Goal: Information Seeking & Learning: Learn about a topic

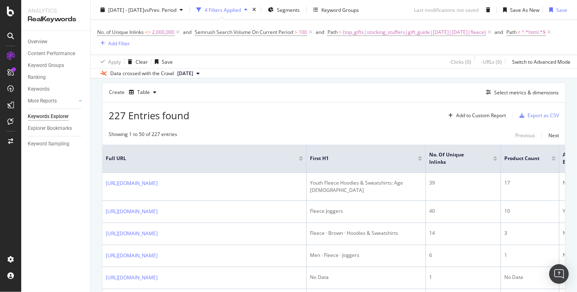
scroll to position [272, 0]
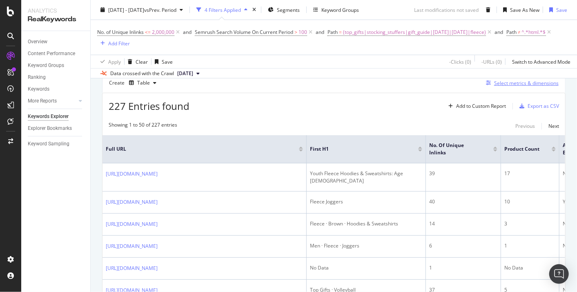
click at [494, 86] on div "Select metrics & dimensions" at bounding box center [526, 83] width 65 height 7
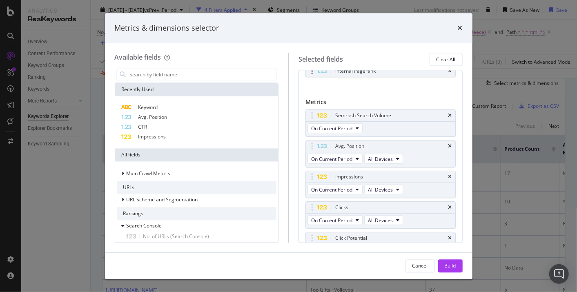
scroll to position [170, 0]
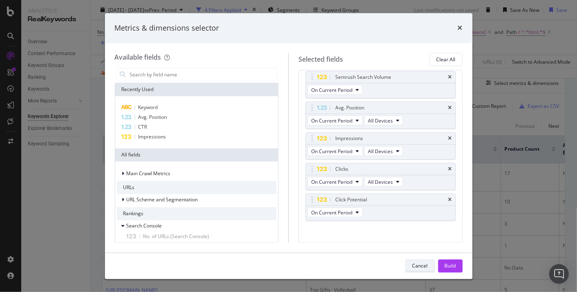
click at [413, 269] on div "Cancel" at bounding box center [420, 265] width 16 height 7
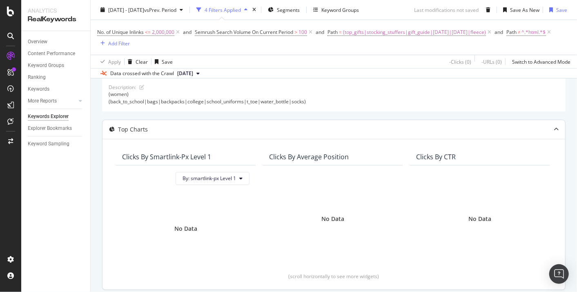
scroll to position [0, 0]
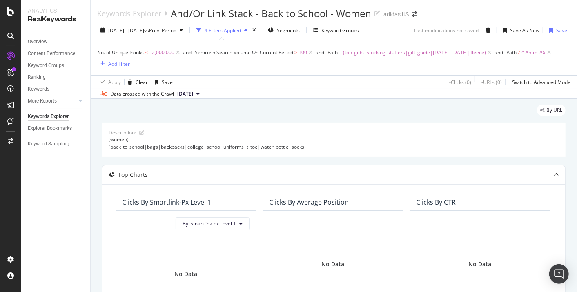
click at [288, 50] on span "Semrush Search Volume On Current Period" at bounding box center [244, 52] width 98 height 7
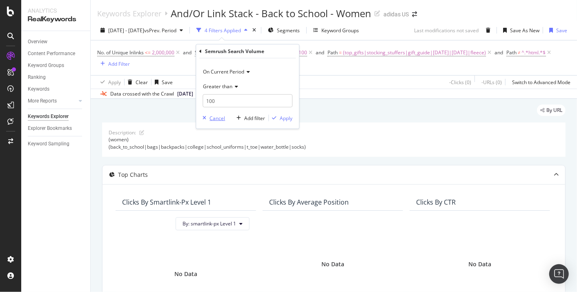
click at [213, 118] on div "Cancel" at bounding box center [217, 117] width 16 height 7
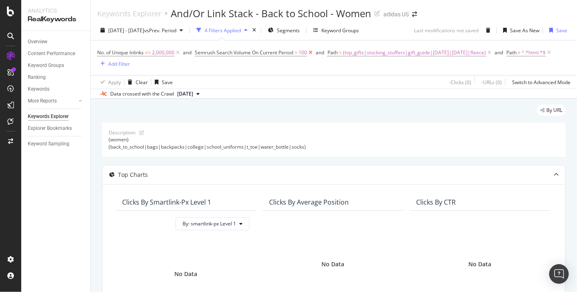
click at [311, 55] on icon at bounding box center [310, 53] width 7 height 8
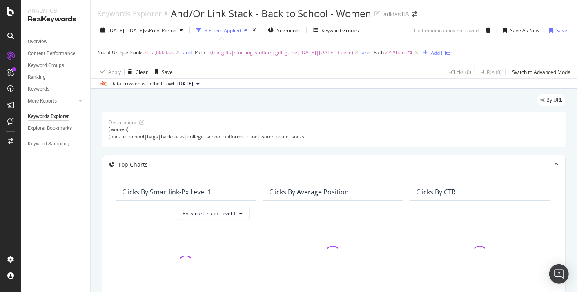
click at [193, 81] on span "[DATE]" at bounding box center [185, 83] width 16 height 7
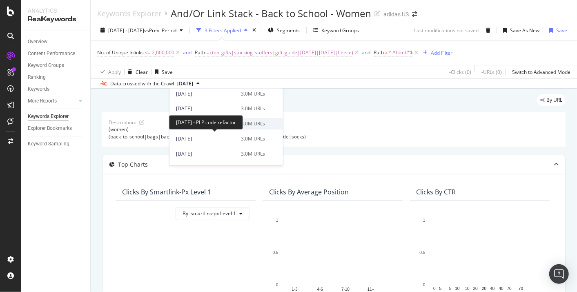
scroll to position [227, 0]
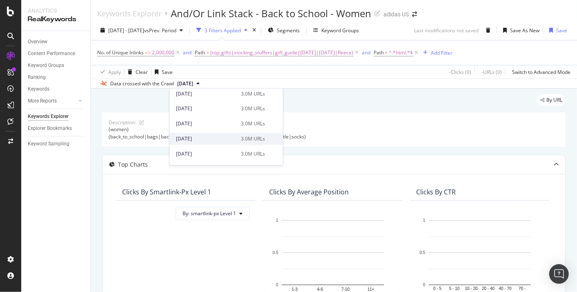
click at [231, 133] on div "[DATE] 3.0M URLs" at bounding box center [225, 139] width 113 height 12
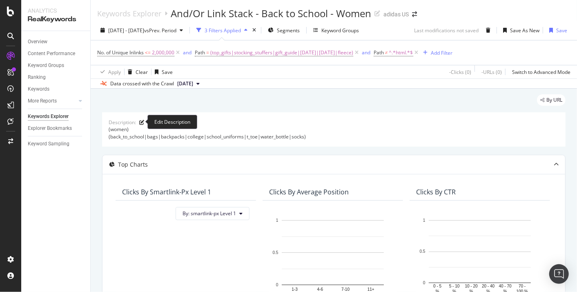
click at [142, 121] on icon at bounding box center [141, 122] width 5 height 5
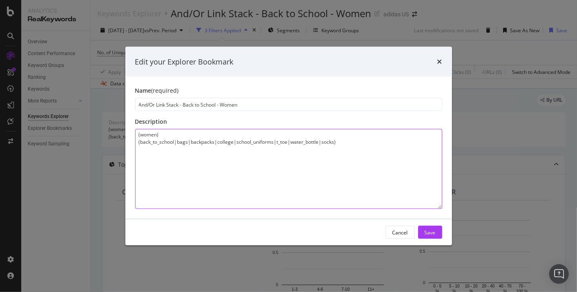
drag, startPoint x: 352, startPoint y: 144, endPoint x: 91, endPoint y: 105, distance: 264.5
click at [91, 105] on div "Edit your Explorer Bookmark Name (required) And/Or Link Stack - Back to School …" at bounding box center [288, 146] width 577 height 292
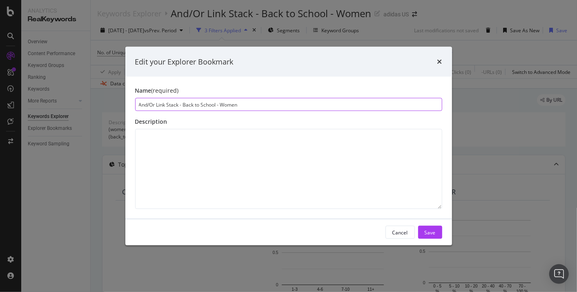
drag, startPoint x: 249, startPoint y: 105, endPoint x: 96, endPoint y: 97, distance: 153.3
click at [96, 97] on div "Edit your Explorer Bookmark Name (required) And/Or Link Stack - Back to School …" at bounding box center [288, 146] width 577 height 292
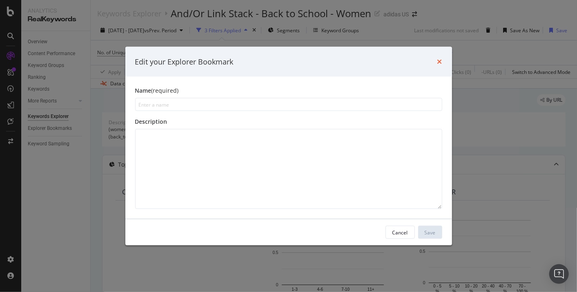
click at [438, 62] on icon "times" at bounding box center [439, 61] width 5 height 7
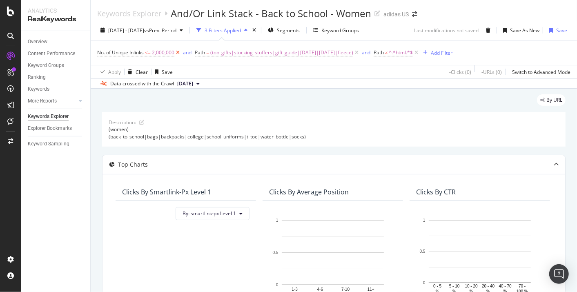
click at [178, 56] on icon at bounding box center [177, 53] width 7 height 8
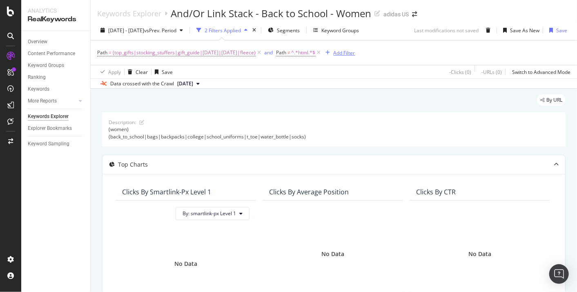
click at [355, 53] on div "Add Filter" at bounding box center [345, 52] width 22 height 7
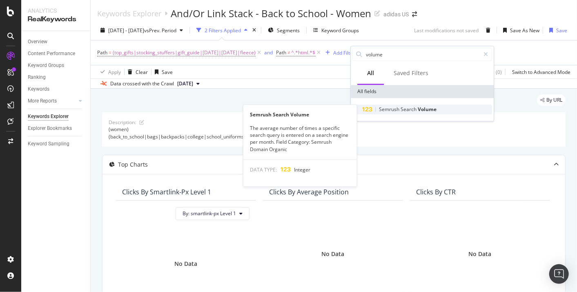
type input "volume"
click at [416, 107] on span "Search" at bounding box center [408, 109] width 17 height 7
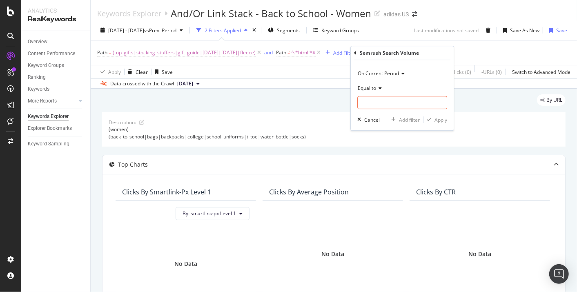
click at [394, 66] on div "On Current Period Equal to Cancel Add filter Apply" at bounding box center [402, 95] width 103 height 70
click at [395, 68] on div "On Current Period" at bounding box center [402, 73] width 90 height 13
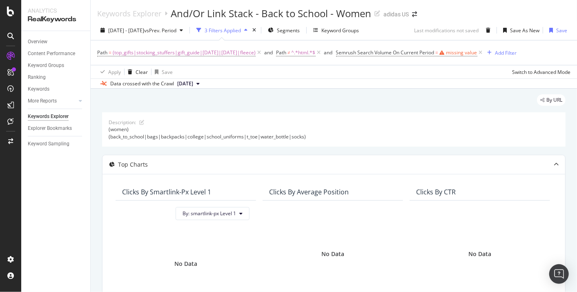
click at [484, 60] on div "Path = (top_gifts|stocking_stuffers|gift_guide|[DATE]|[DATE]|fleece) and Path ≠…" at bounding box center [333, 52] width 473 height 24
click at [484, 53] on icon at bounding box center [480, 53] width 7 height 8
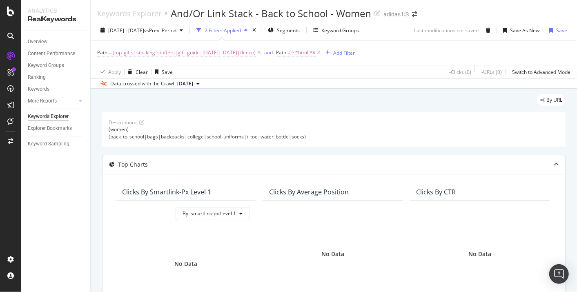
click at [554, 162] on icon at bounding box center [556, 164] width 5 height 5
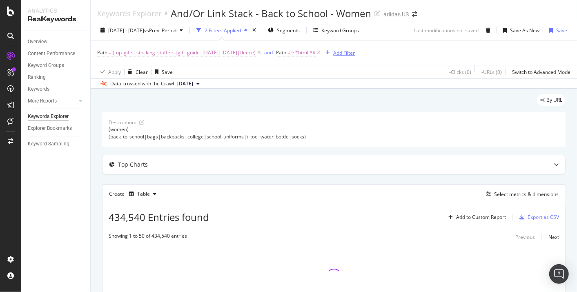
click at [355, 53] on div "Add Filter" at bounding box center [345, 52] width 22 height 7
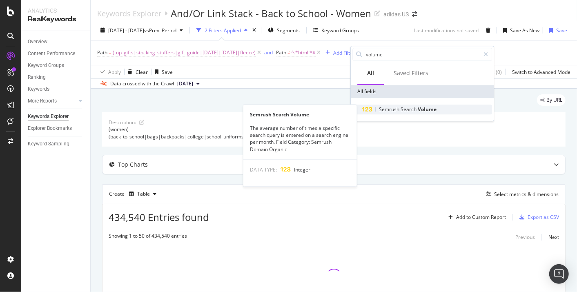
click at [405, 107] on span "Search" at bounding box center [408, 109] width 17 height 7
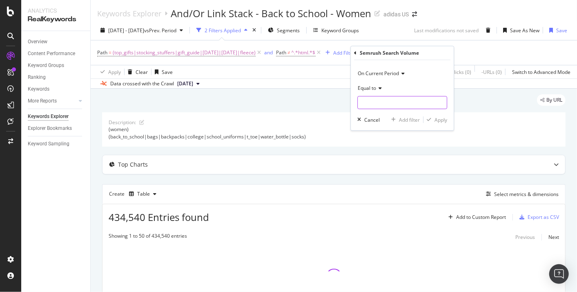
click at [398, 106] on input "number" at bounding box center [402, 102] width 90 height 13
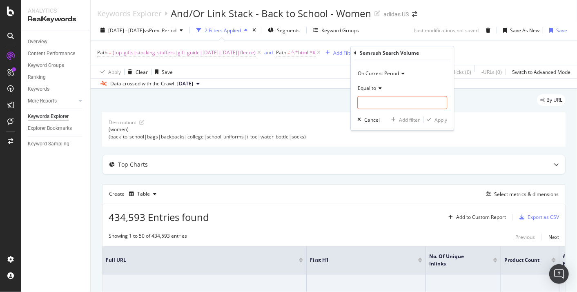
click at [374, 86] on span "Equal to" at bounding box center [367, 88] width 18 height 7
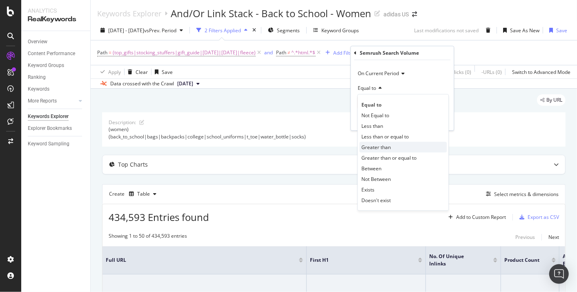
click at [389, 144] on span "Greater than" at bounding box center [375, 147] width 29 height 7
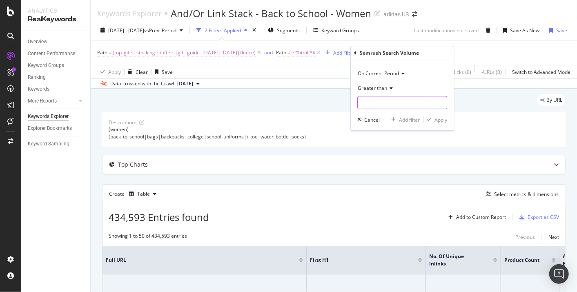
click at [383, 103] on input "number" at bounding box center [402, 102] width 90 height 13
type input "50"
click at [433, 118] on div "button" at bounding box center [428, 119] width 11 height 5
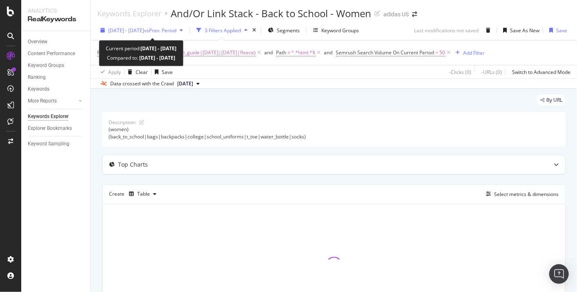
click at [176, 28] on span "vs Prev. Period" at bounding box center [160, 30] width 32 height 7
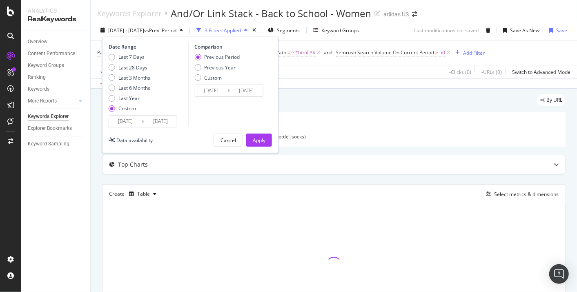
click at [120, 124] on input "[DATE]" at bounding box center [125, 121] width 33 height 11
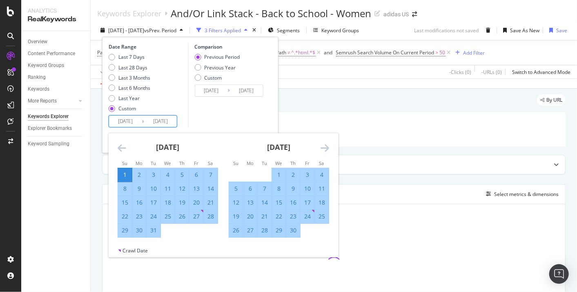
click at [327, 147] on icon "Move forward to switch to the next month." at bounding box center [324, 148] width 9 height 10
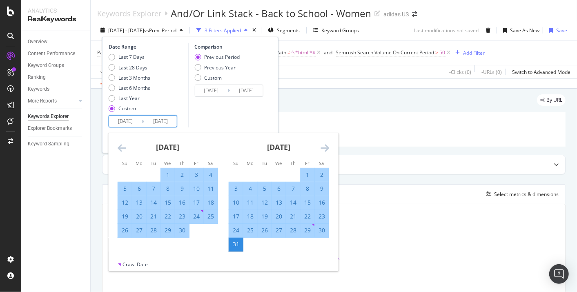
click at [327, 147] on icon "Move forward to switch to the next month." at bounding box center [324, 148] width 9 height 10
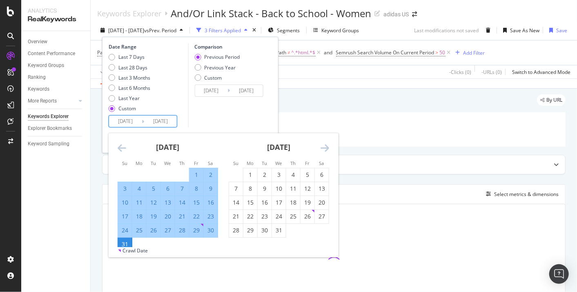
click at [327, 147] on icon "Move forward to switch to the next month." at bounding box center [324, 148] width 9 height 10
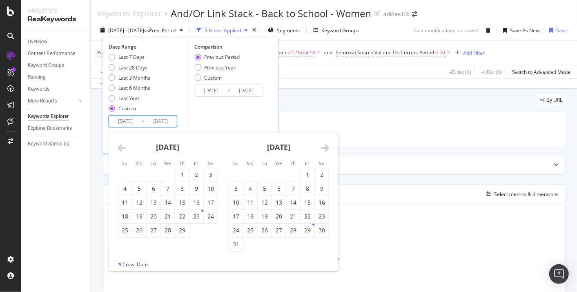
click at [327, 147] on icon "Move forward to switch to the next month." at bounding box center [324, 148] width 9 height 10
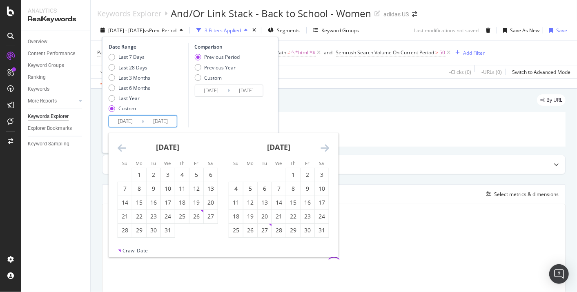
click at [327, 147] on icon "Move forward to switch to the next month." at bounding box center [324, 148] width 9 height 10
click at [268, 174] on div "1" at bounding box center [265, 175] width 14 height 8
type input "[DATE]"
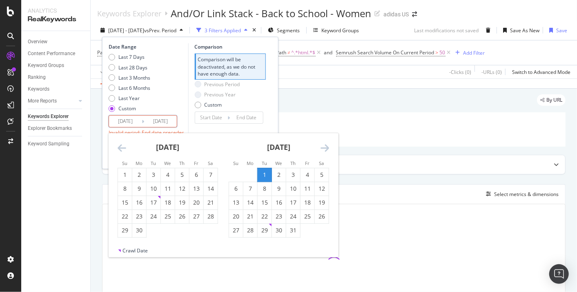
click at [327, 147] on icon "Move forward to switch to the next month." at bounding box center [324, 148] width 9 height 10
click at [264, 233] on div "31" at bounding box center [265, 230] width 14 height 8
type input "[DATE]"
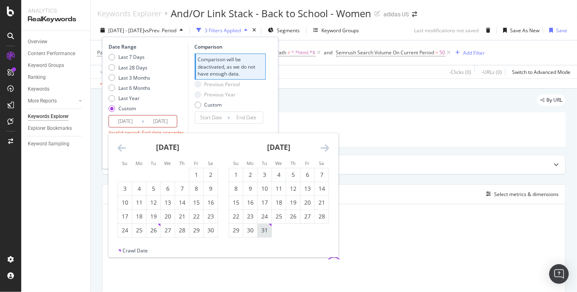
type input "[DATE]"
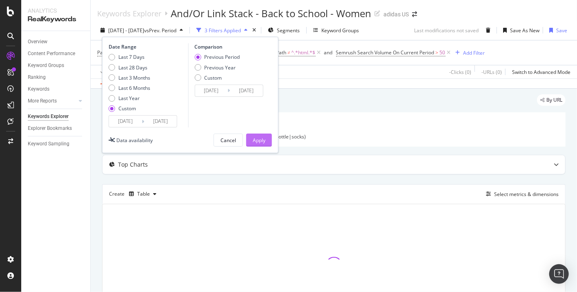
click at [264, 137] on div "Apply" at bounding box center [259, 140] width 13 height 7
